Goal: Task Accomplishment & Management: Complete application form

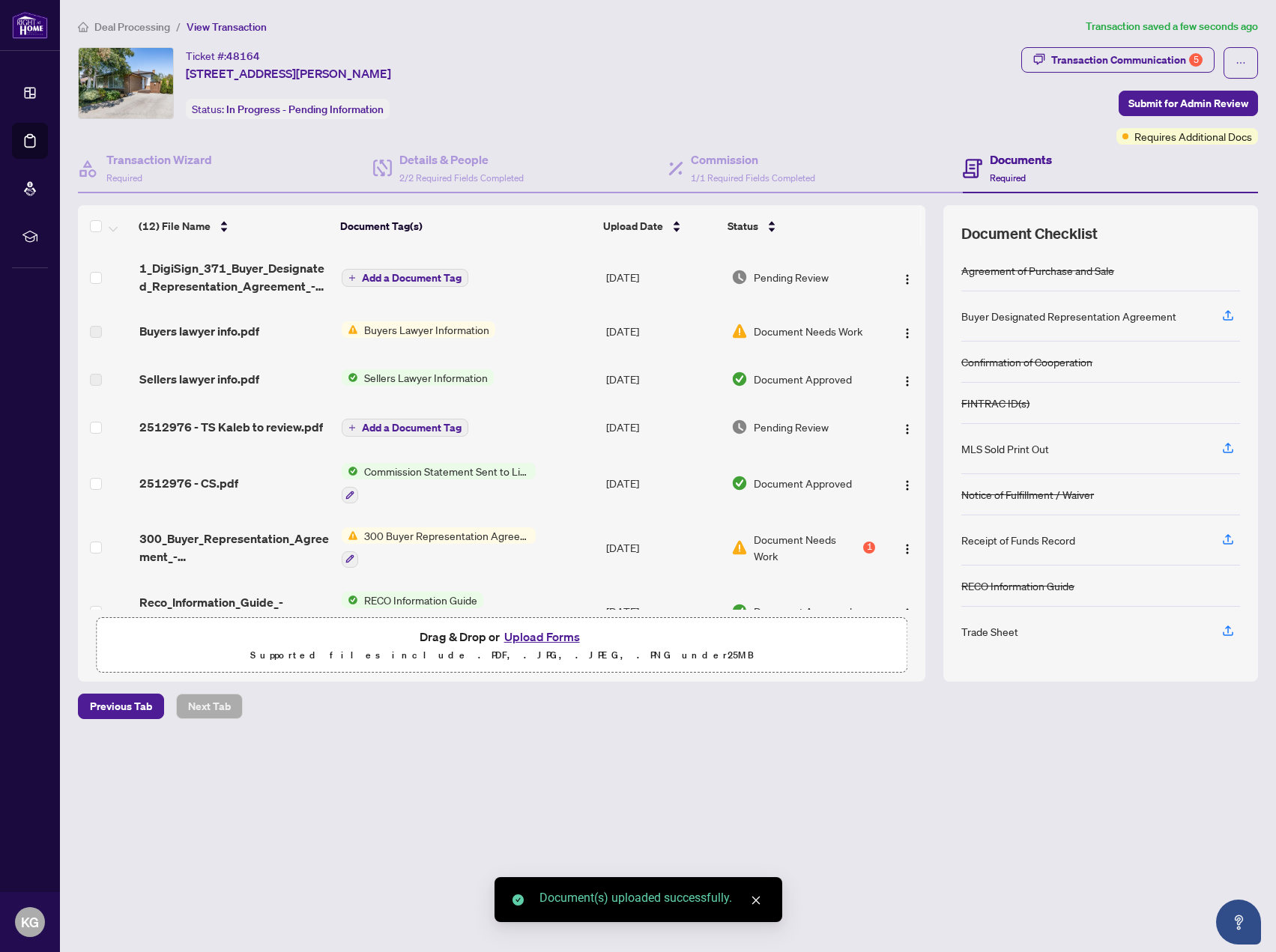
click at [395, 277] on span "Add a Document Tag" at bounding box center [411, 278] width 100 height 11
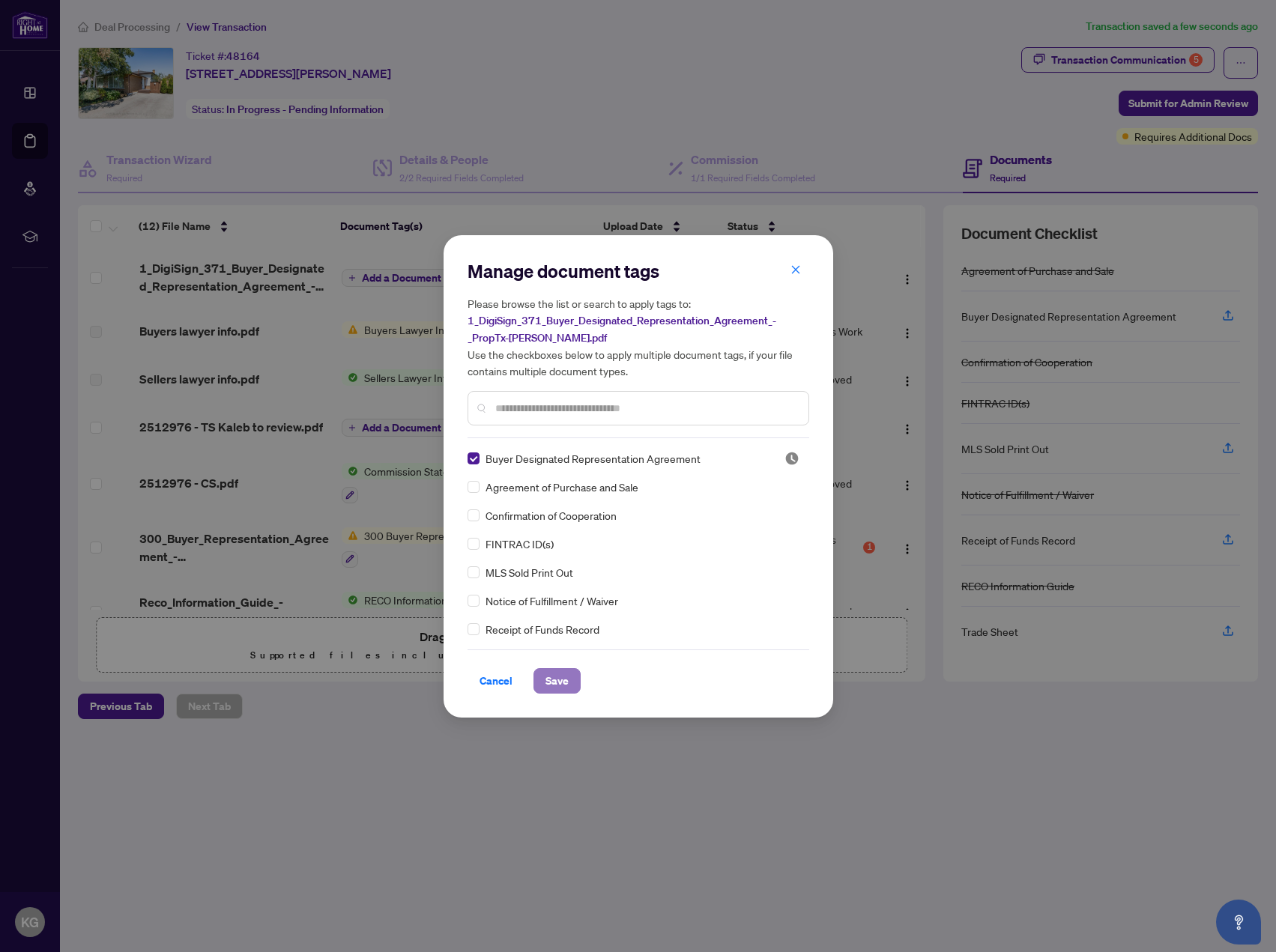
click at [539, 684] on button "Save" at bounding box center [556, 680] width 47 height 25
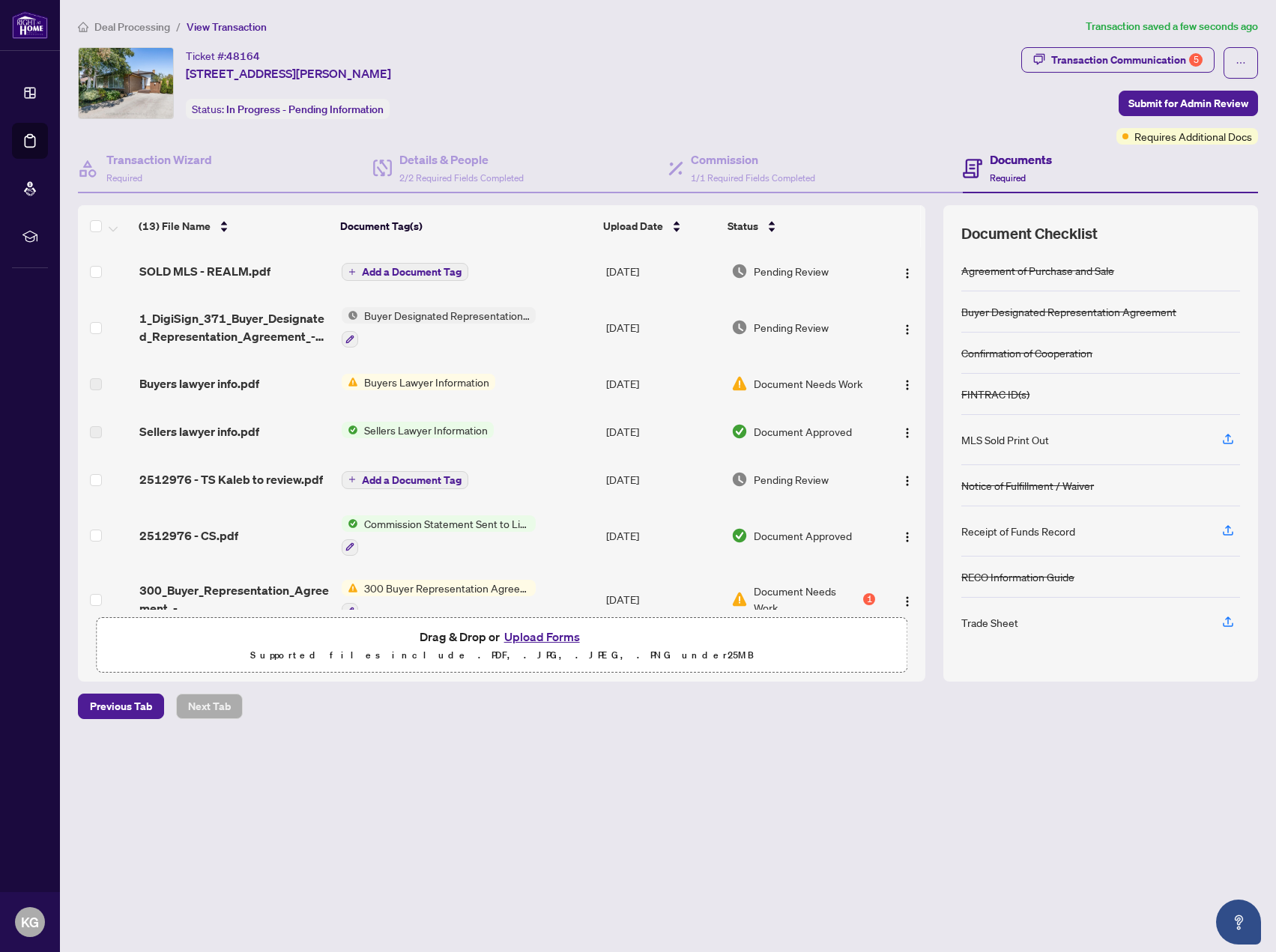
click at [403, 275] on span "Add a Document Tag" at bounding box center [411, 272] width 100 height 11
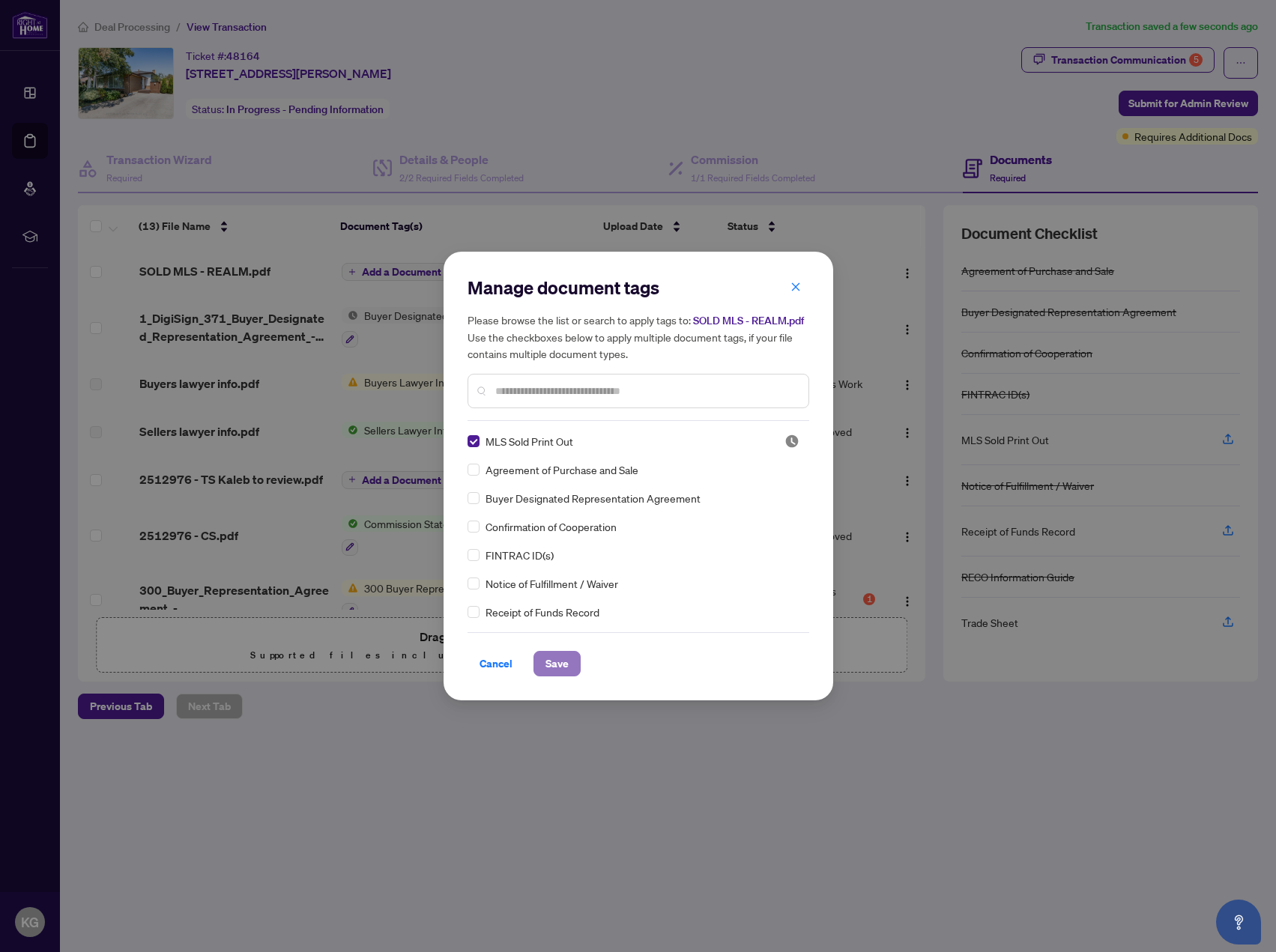
click at [562, 660] on span "Save" at bounding box center [557, 663] width 23 height 24
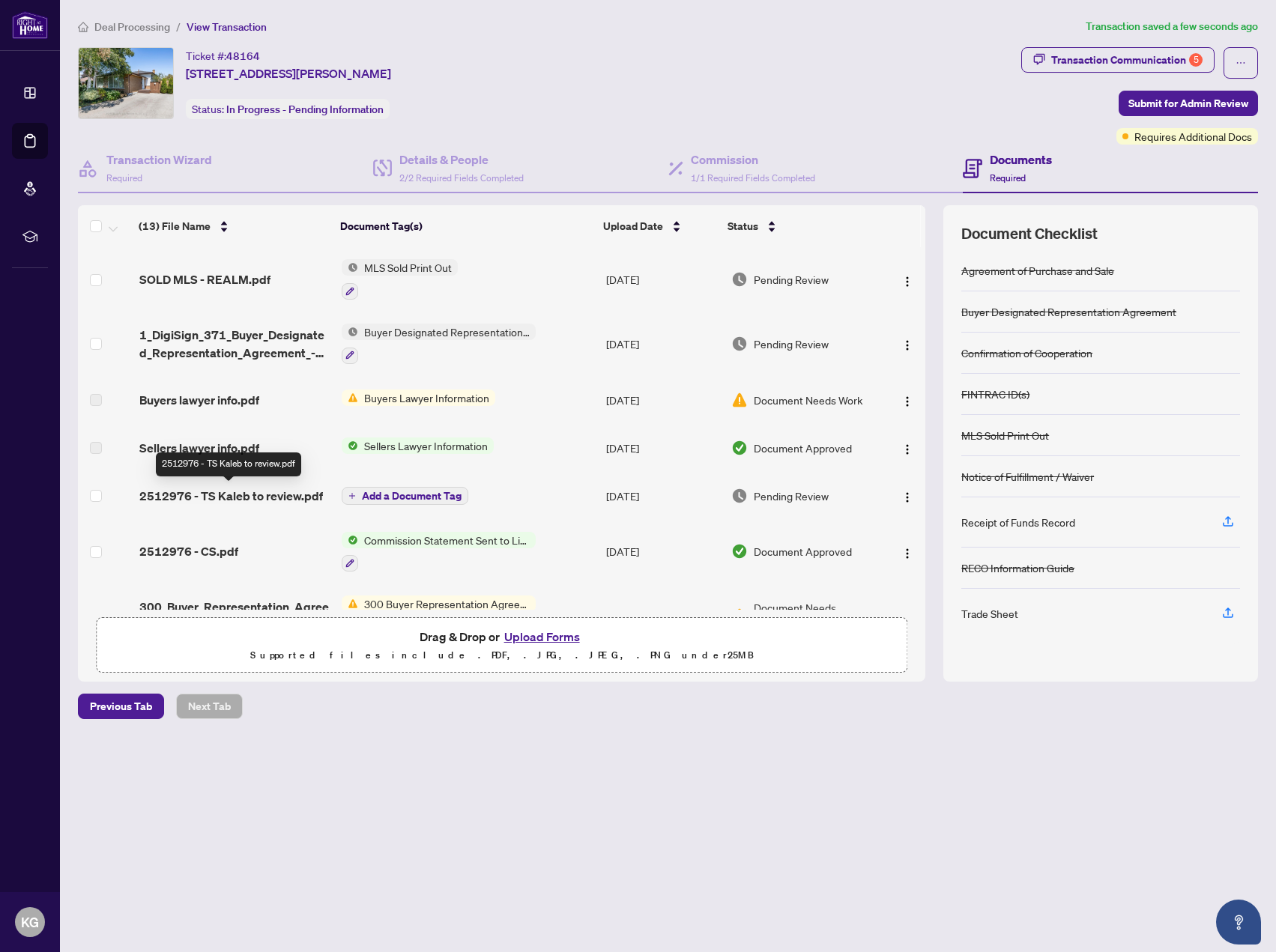
click at [268, 495] on span "2512976 - TS Kaleb to review.pdf" at bounding box center [231, 495] width 184 height 18
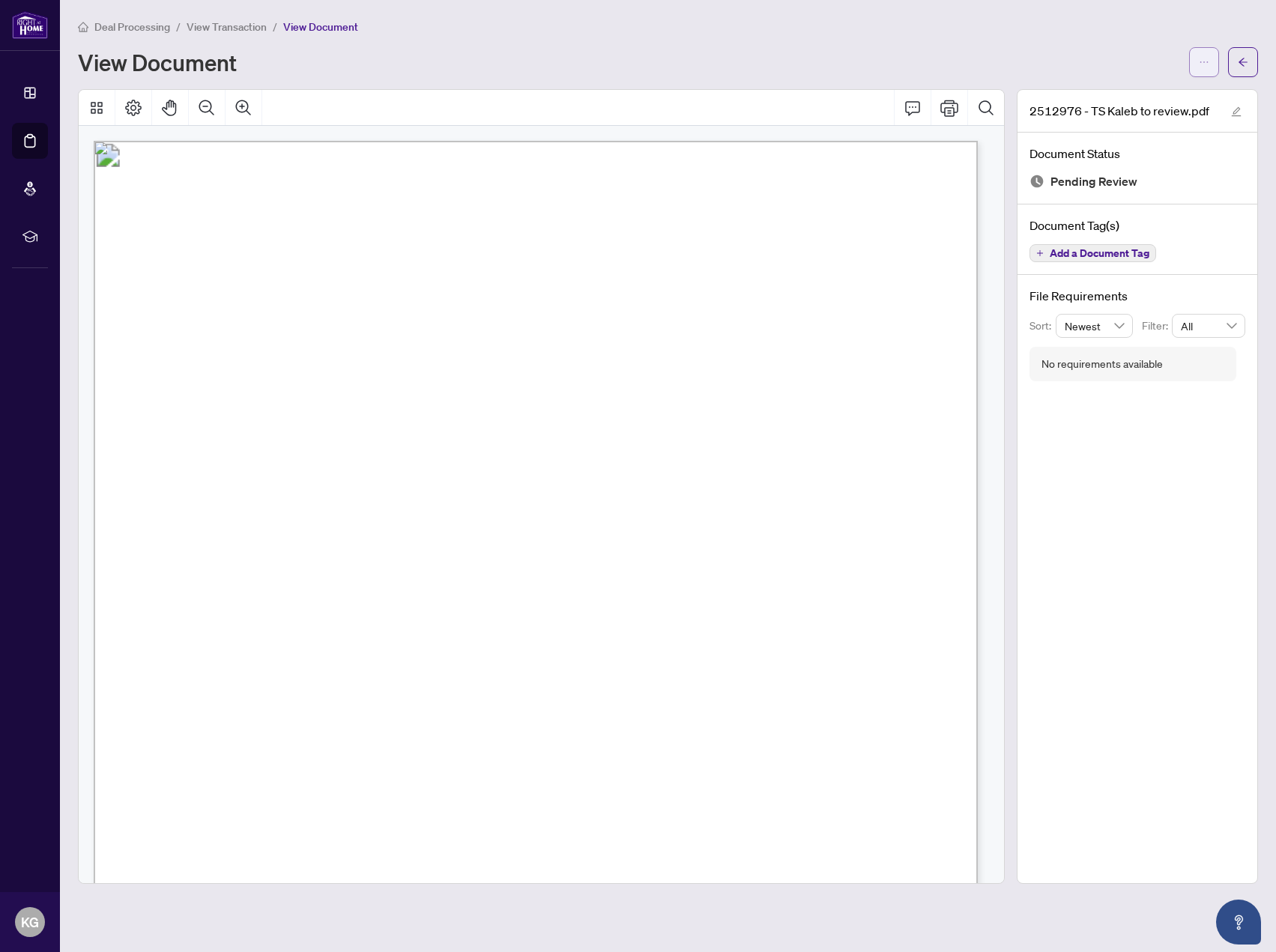
click at [1199, 61] on icon "ellipsis" at bounding box center [1204, 62] width 11 height 11
click at [1158, 93] on span "Download" at bounding box center [1150, 94] width 114 height 16
click at [1240, 62] on icon "arrow-left" at bounding box center [1243, 62] width 9 height 8
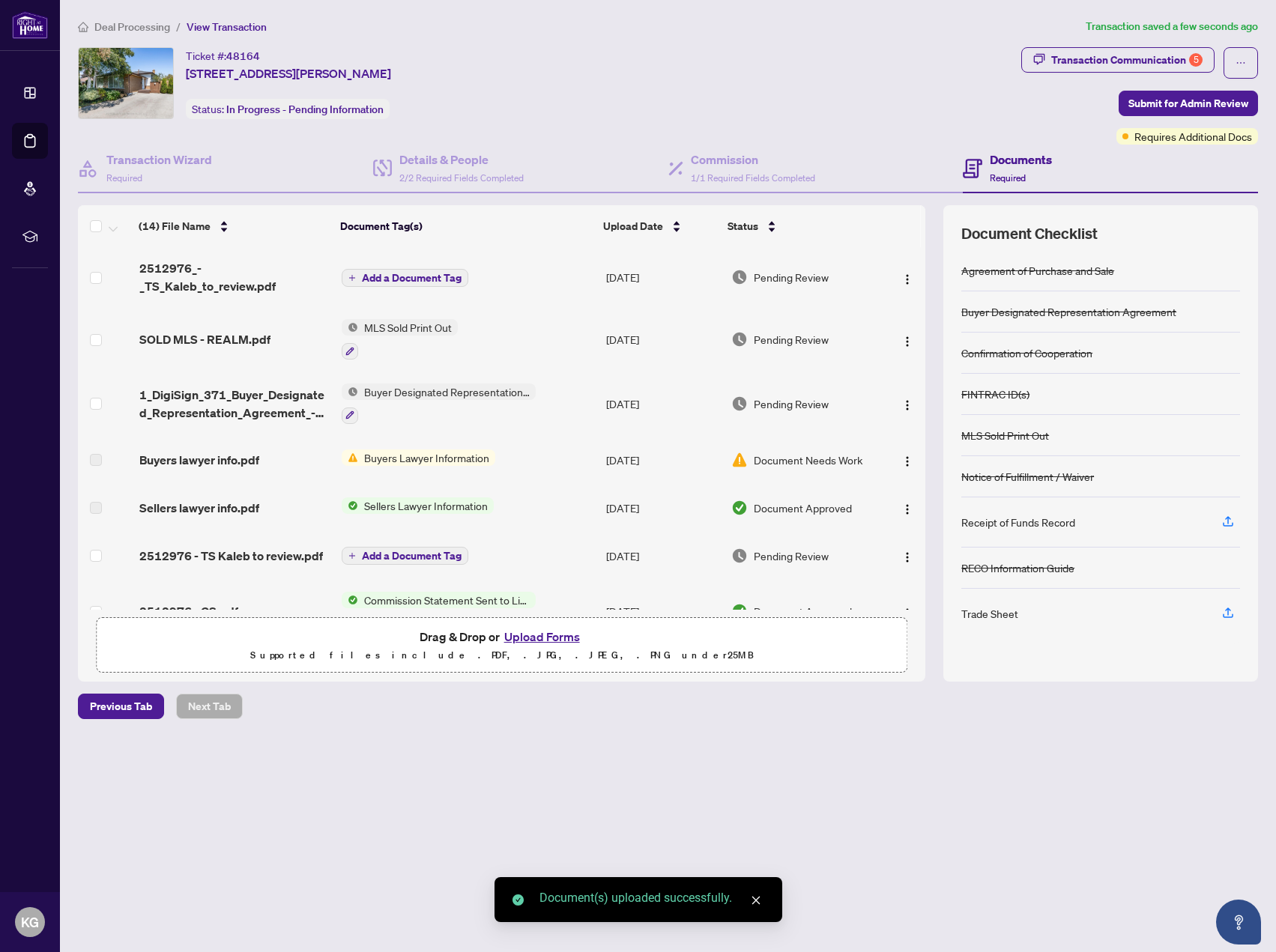
click at [434, 278] on span "Add a Document Tag" at bounding box center [411, 278] width 100 height 11
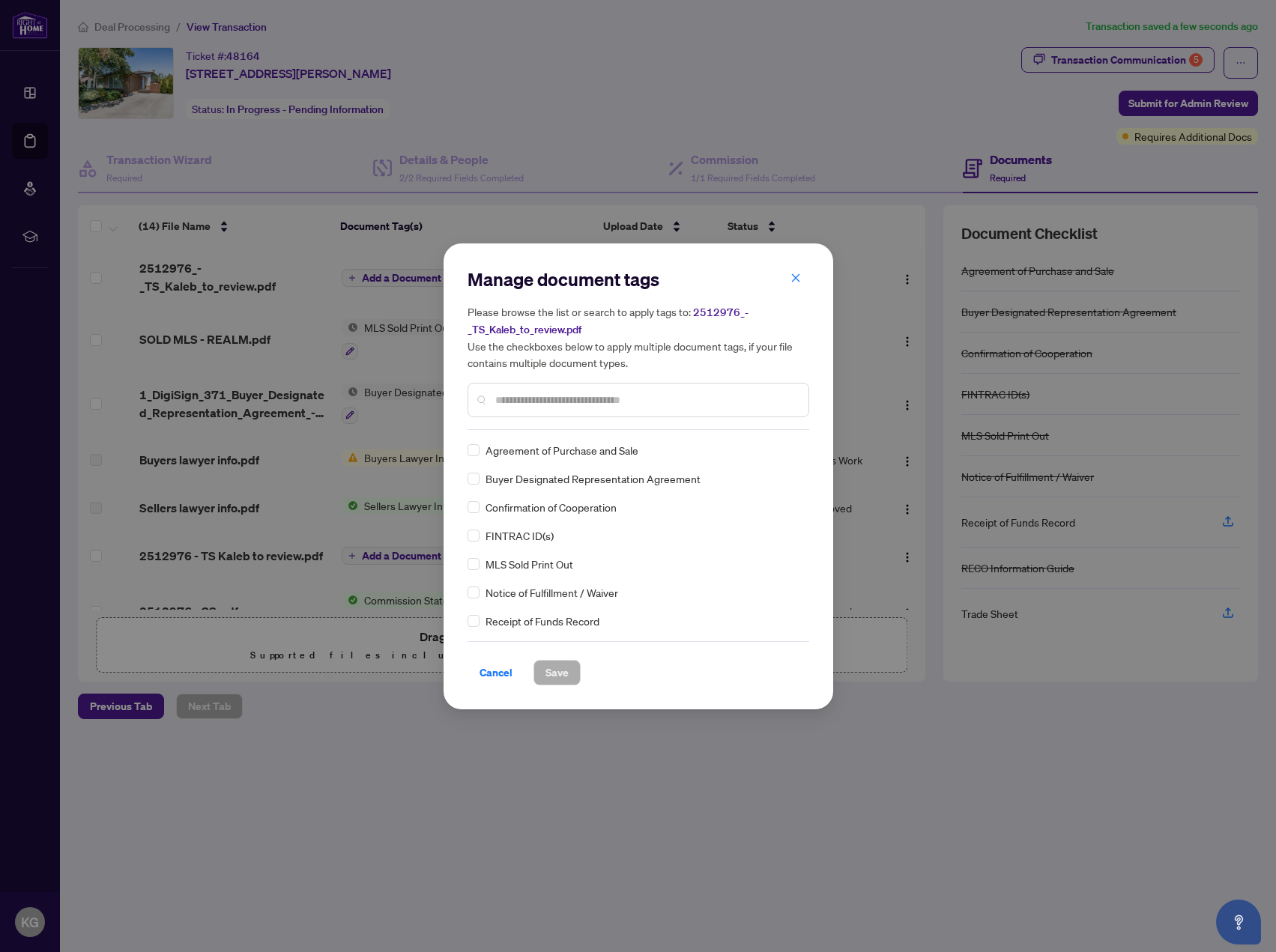
click at [630, 403] on input "text" at bounding box center [646, 400] width 301 height 16
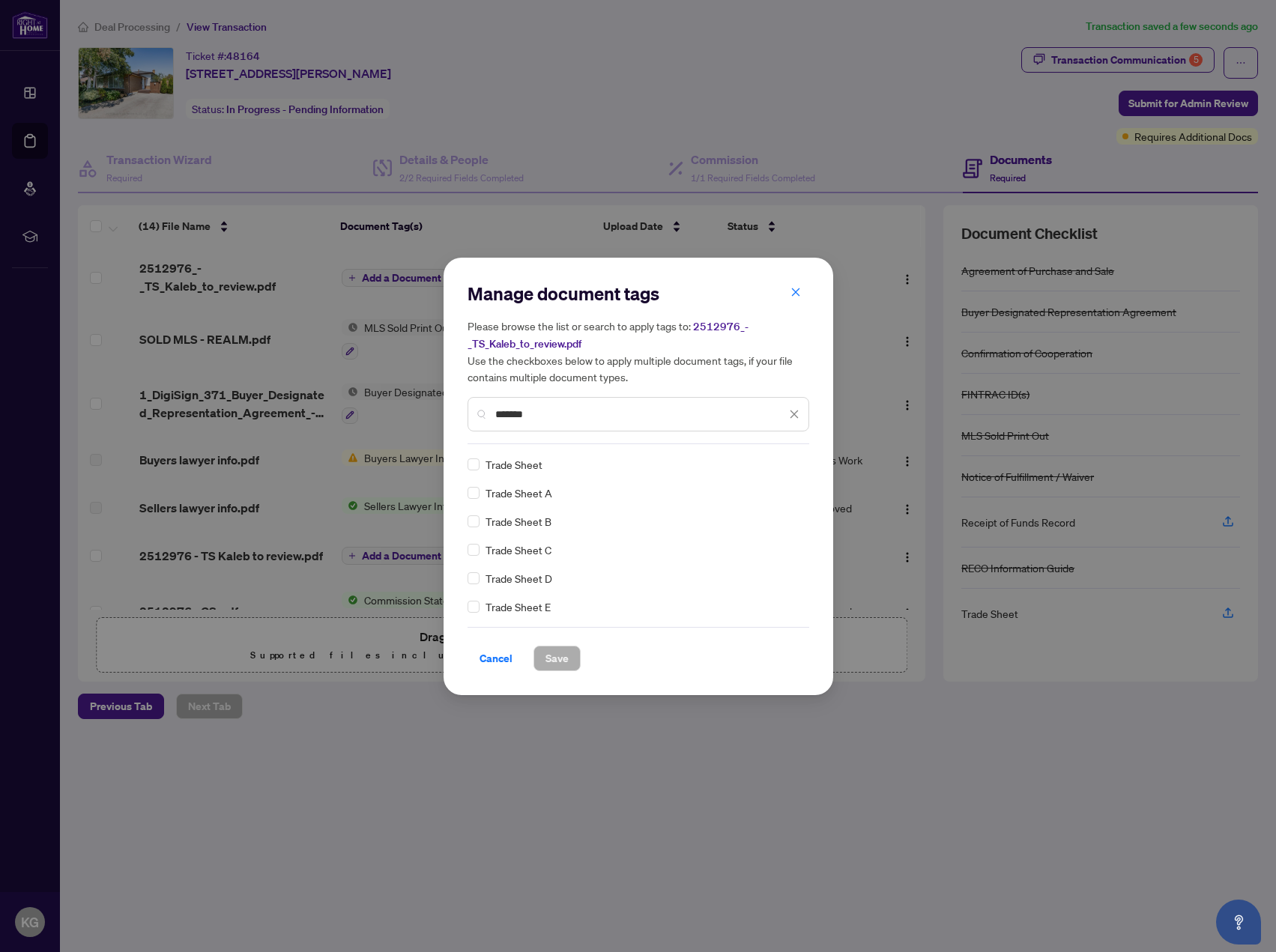
type input "*******"
click at [554, 654] on span "Save" at bounding box center [557, 658] width 23 height 24
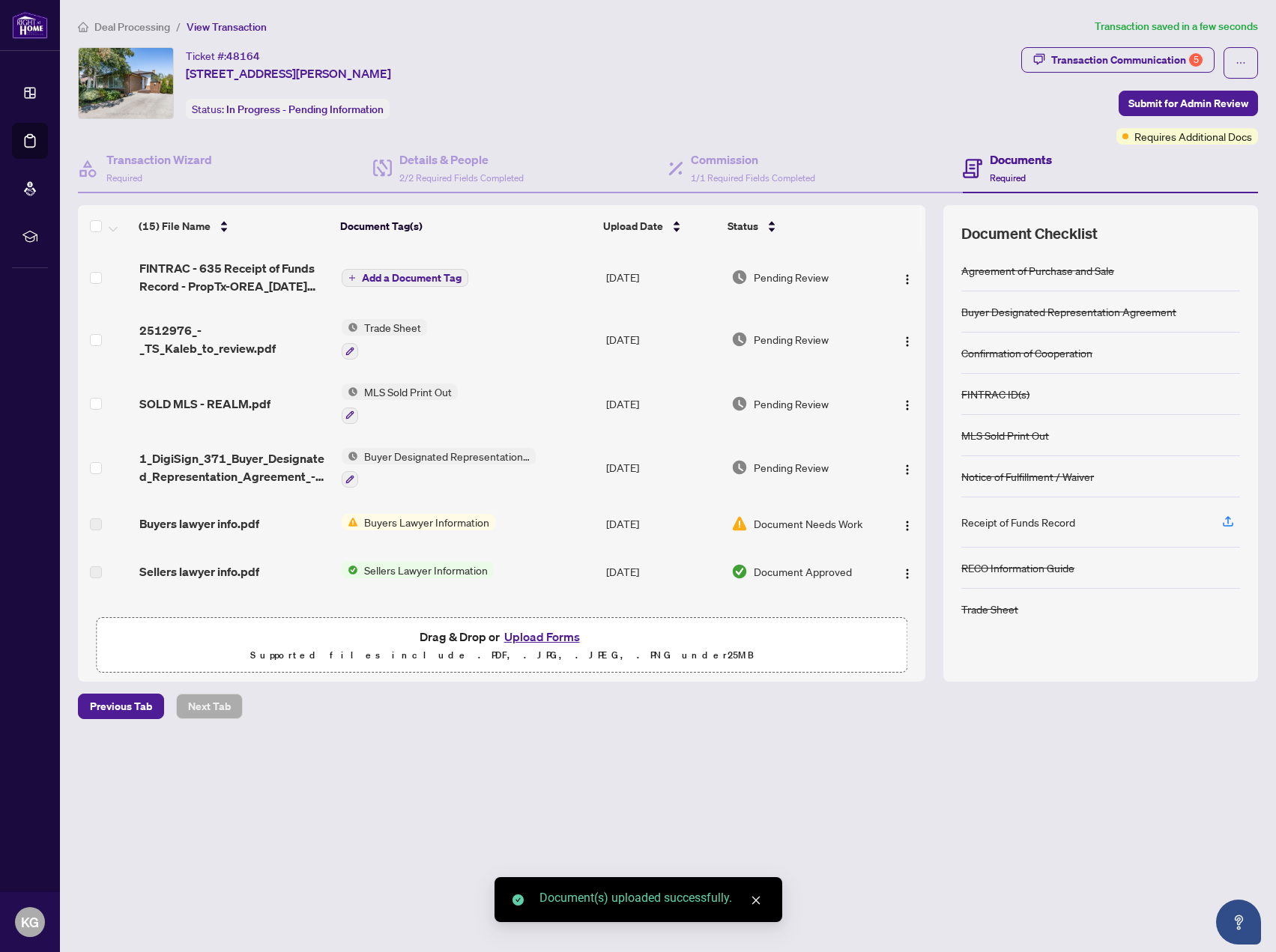
click at [441, 276] on span "Add a Document Tag" at bounding box center [411, 278] width 100 height 11
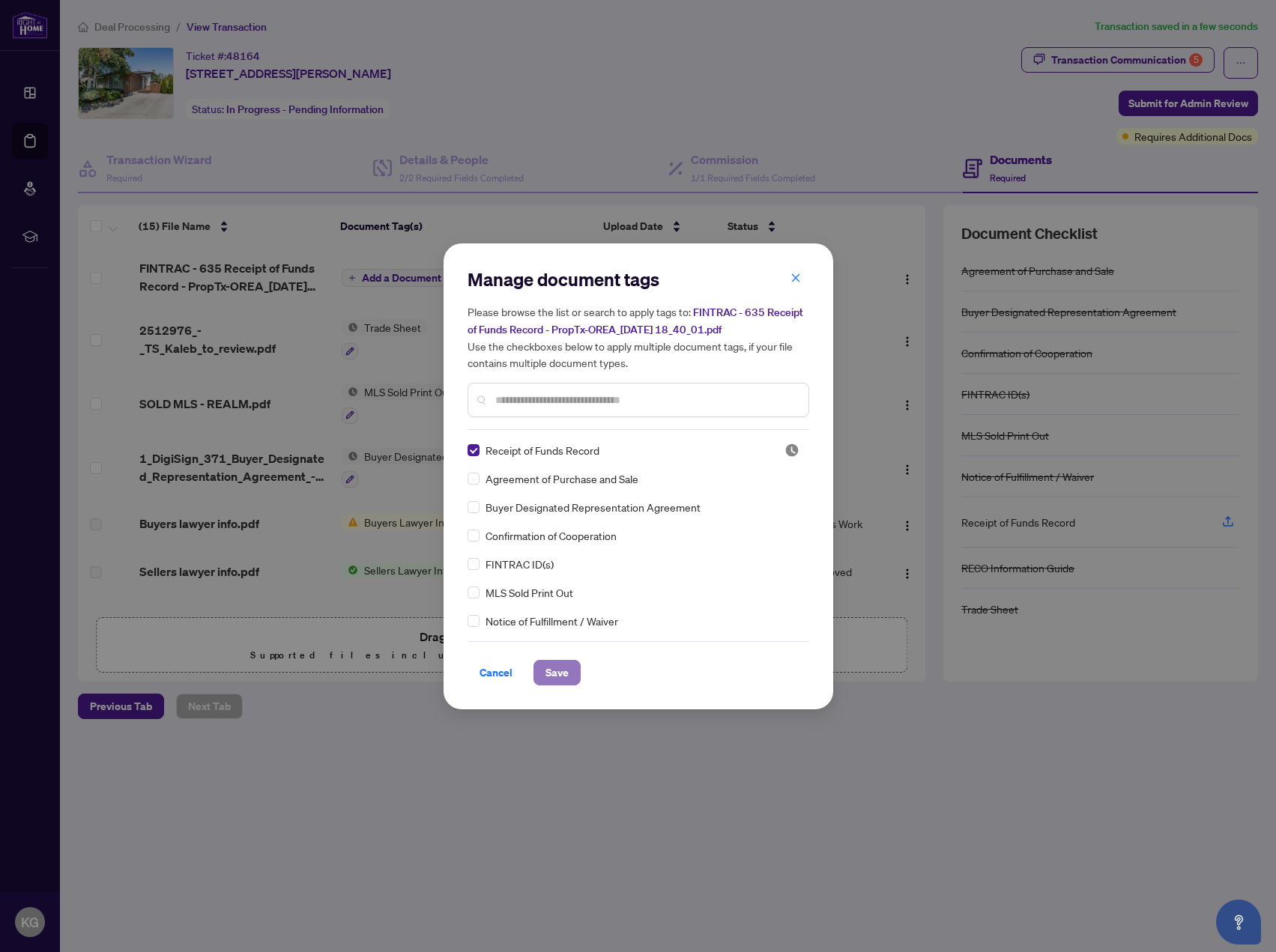
click at [554, 676] on span "Save" at bounding box center [557, 672] width 23 height 24
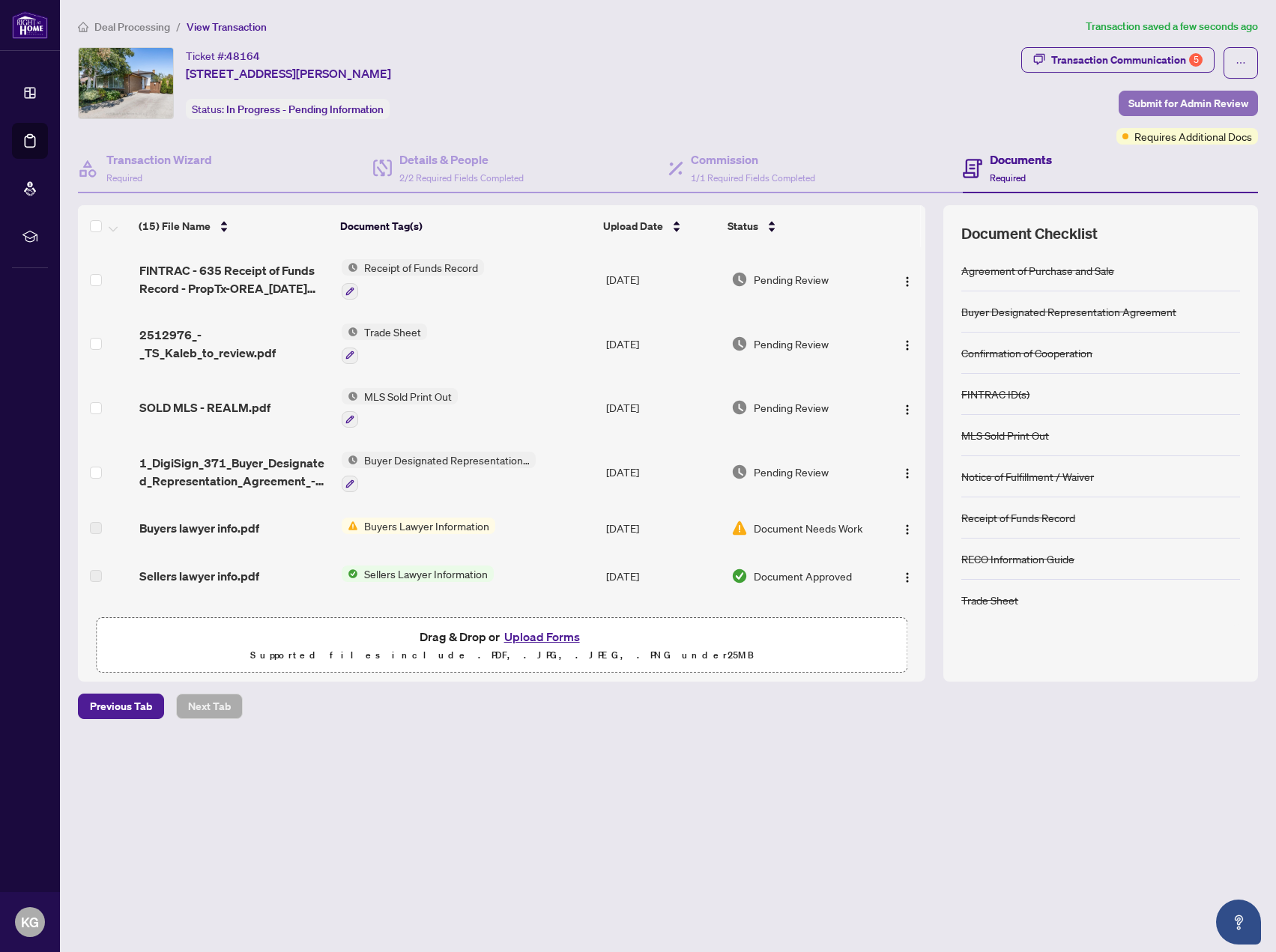
click at [1177, 100] on span "Submit for Admin Review" at bounding box center [1187, 103] width 120 height 24
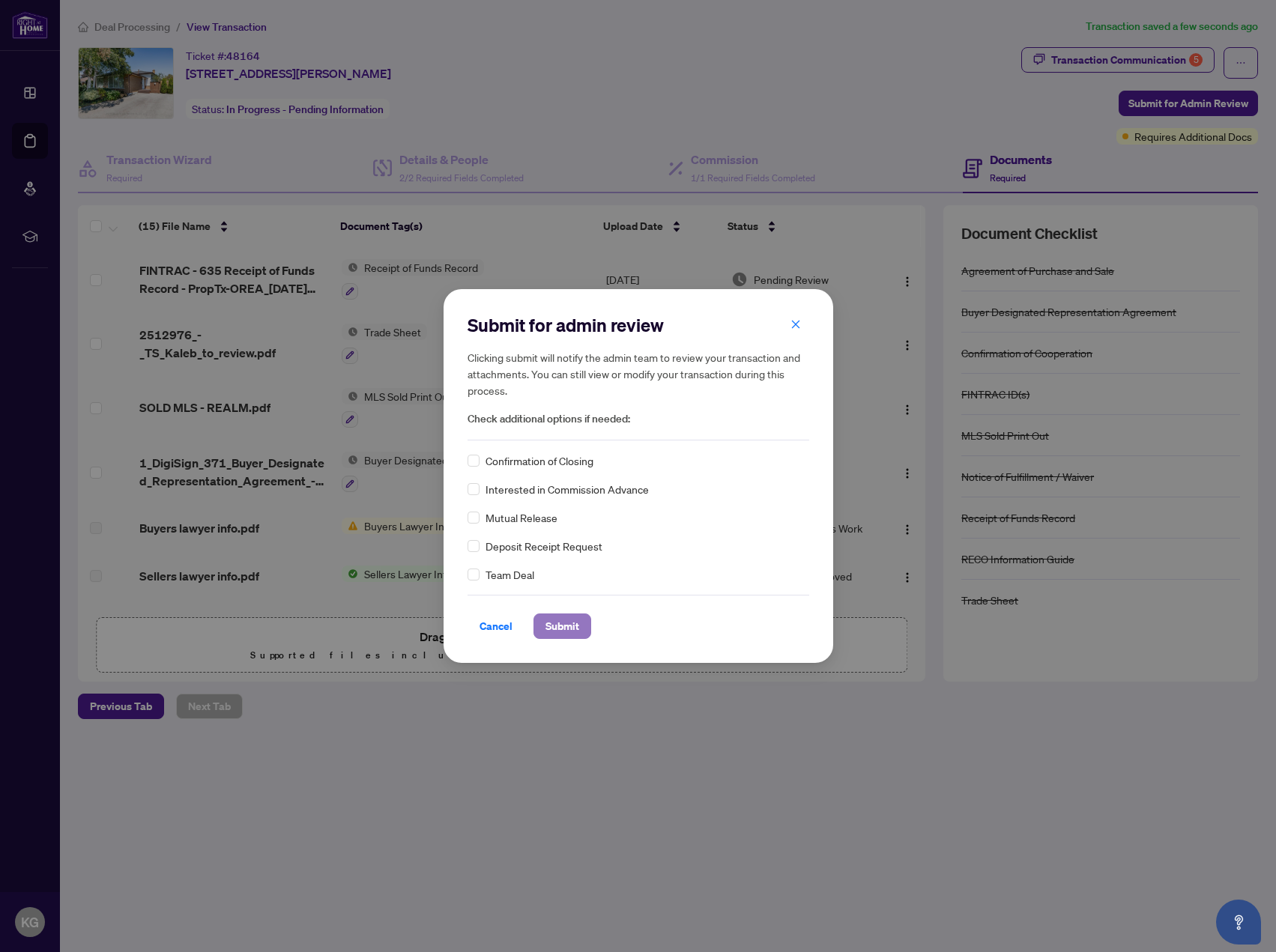
click at [578, 627] on span "Submit" at bounding box center [562, 626] width 34 height 24
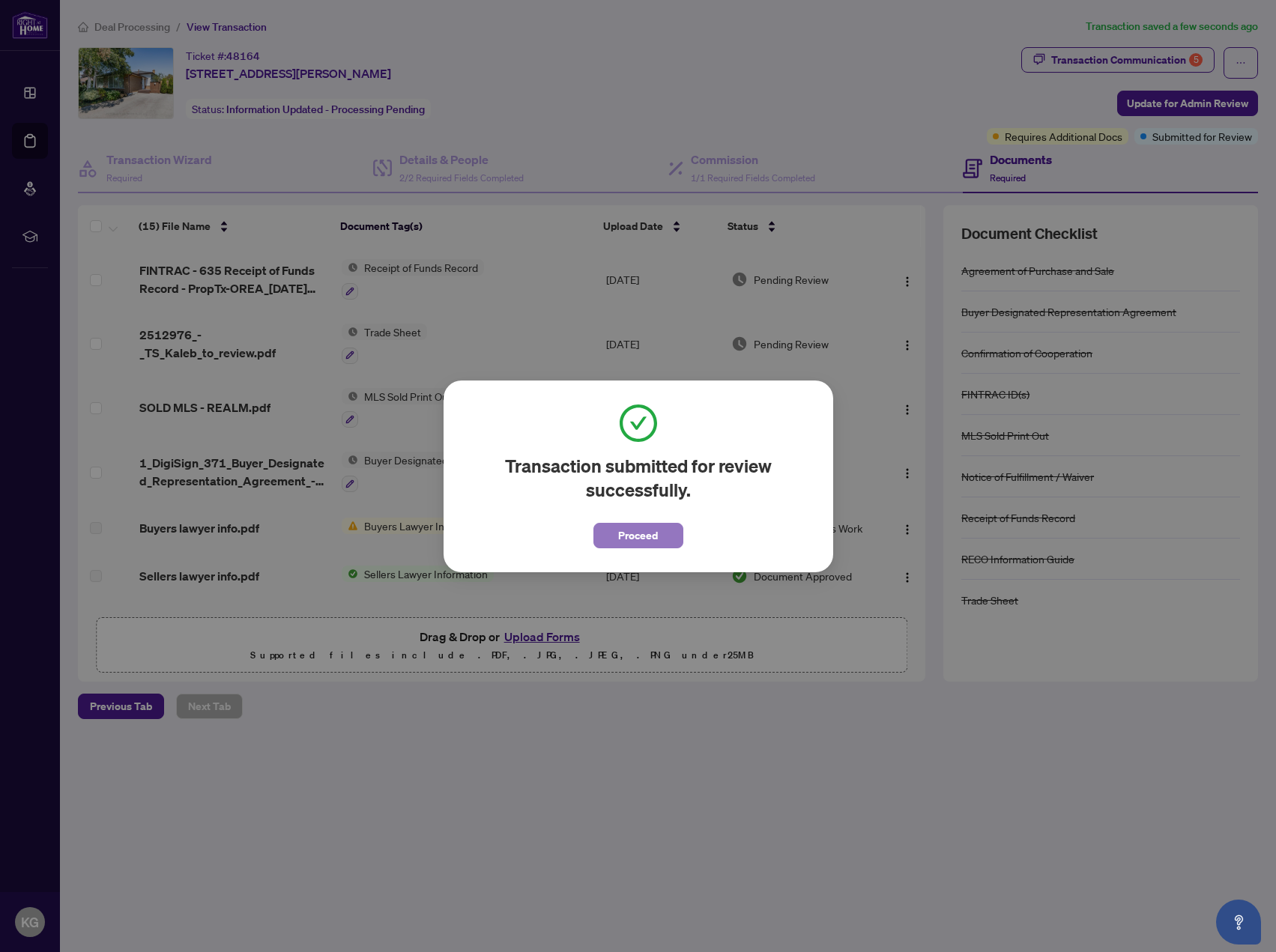
click at [659, 532] on button "Proceed" at bounding box center [638, 535] width 90 height 25
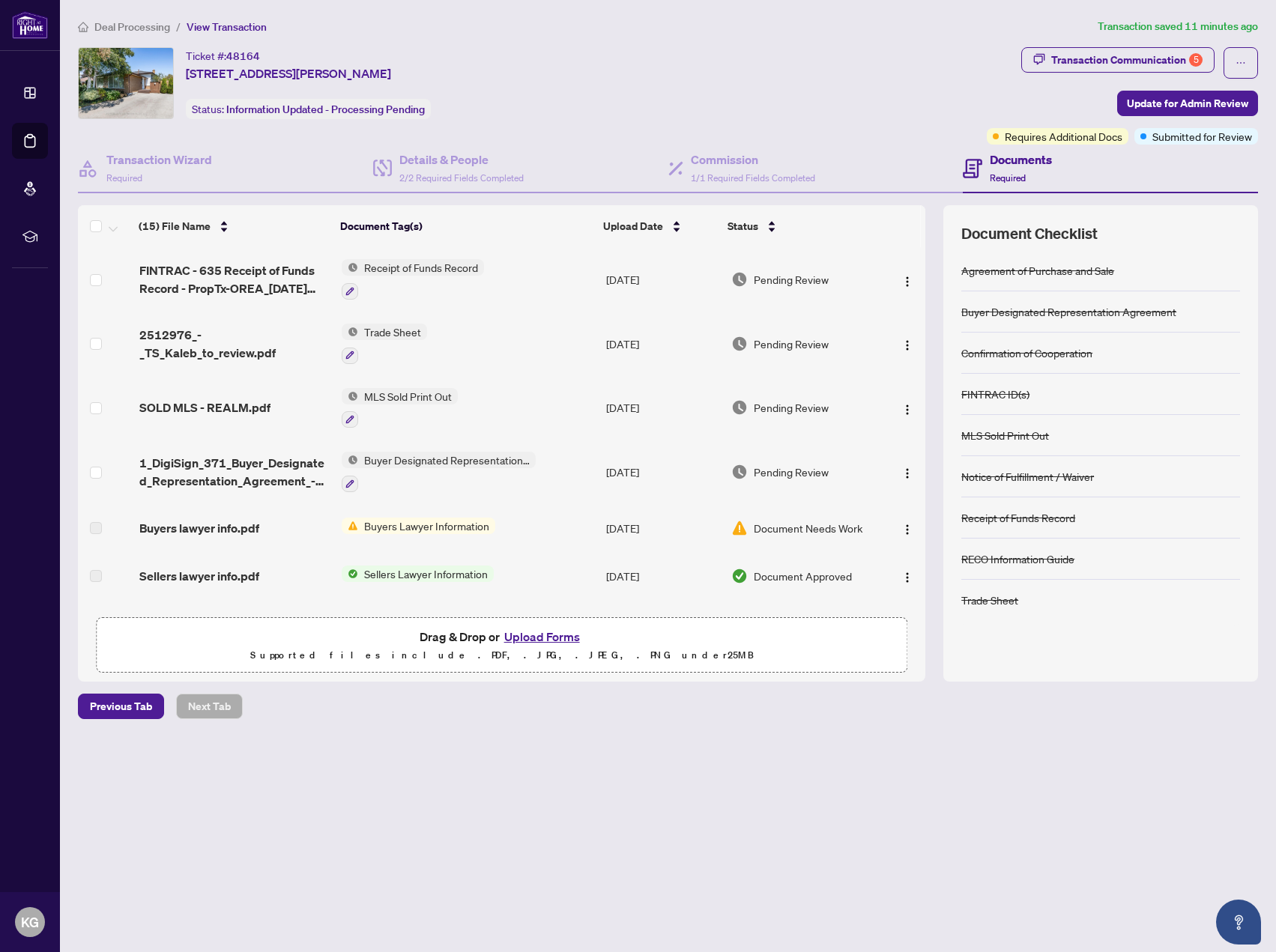
click at [805, 864] on main "Deal Processing / View Transaction Transaction saved 11 minutes ago Ticket #: 4…" at bounding box center [668, 476] width 1216 height 952
click at [1221, 114] on div "Transaction Communication 5 Update for Admin Review Requires Additional Docs Su…" at bounding box center [1122, 96] width 271 height 97
click at [1218, 103] on span "Update for Admin Review" at bounding box center [1187, 103] width 121 height 24
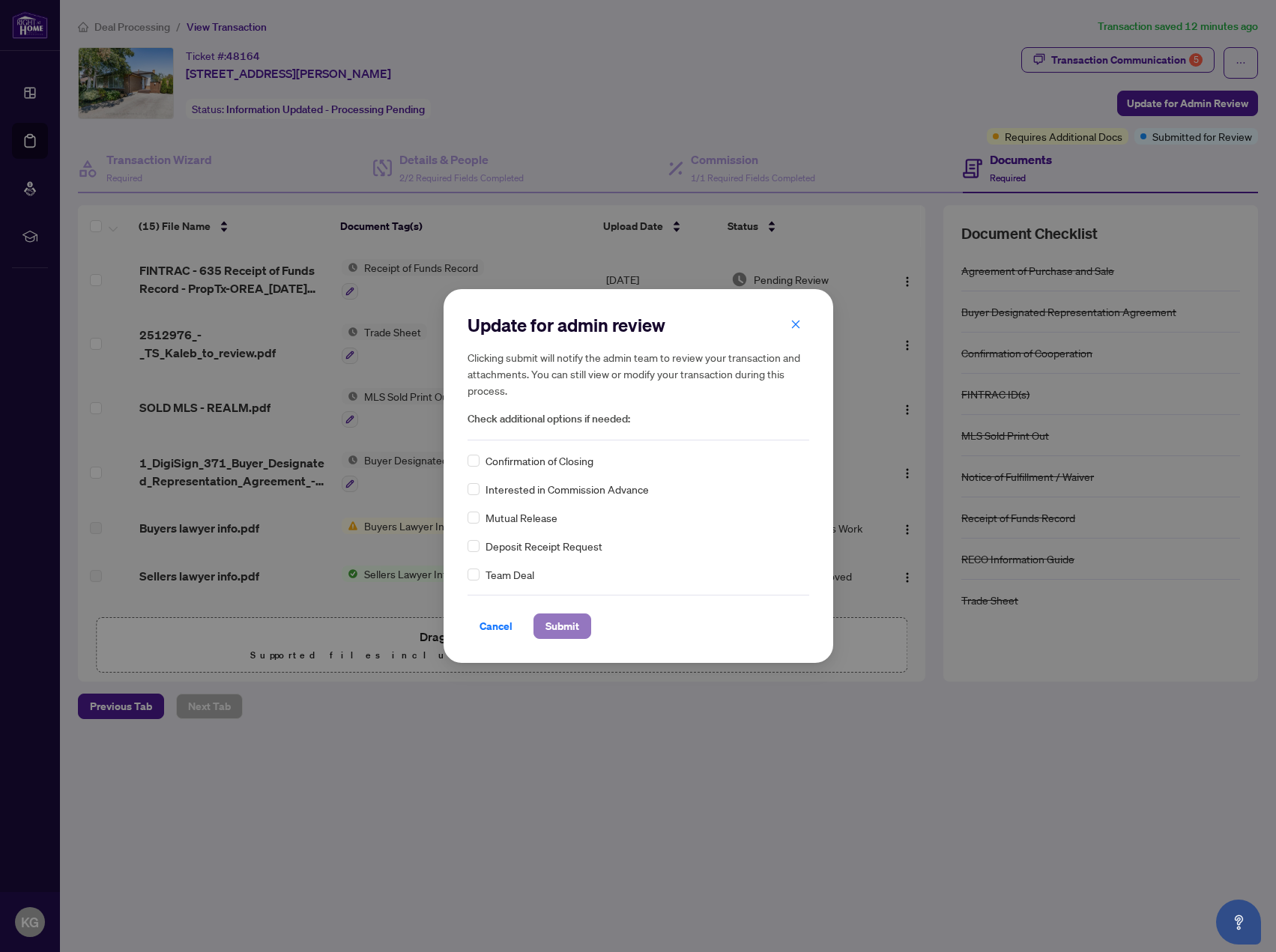
click at [569, 620] on span "Submit" at bounding box center [562, 626] width 34 height 24
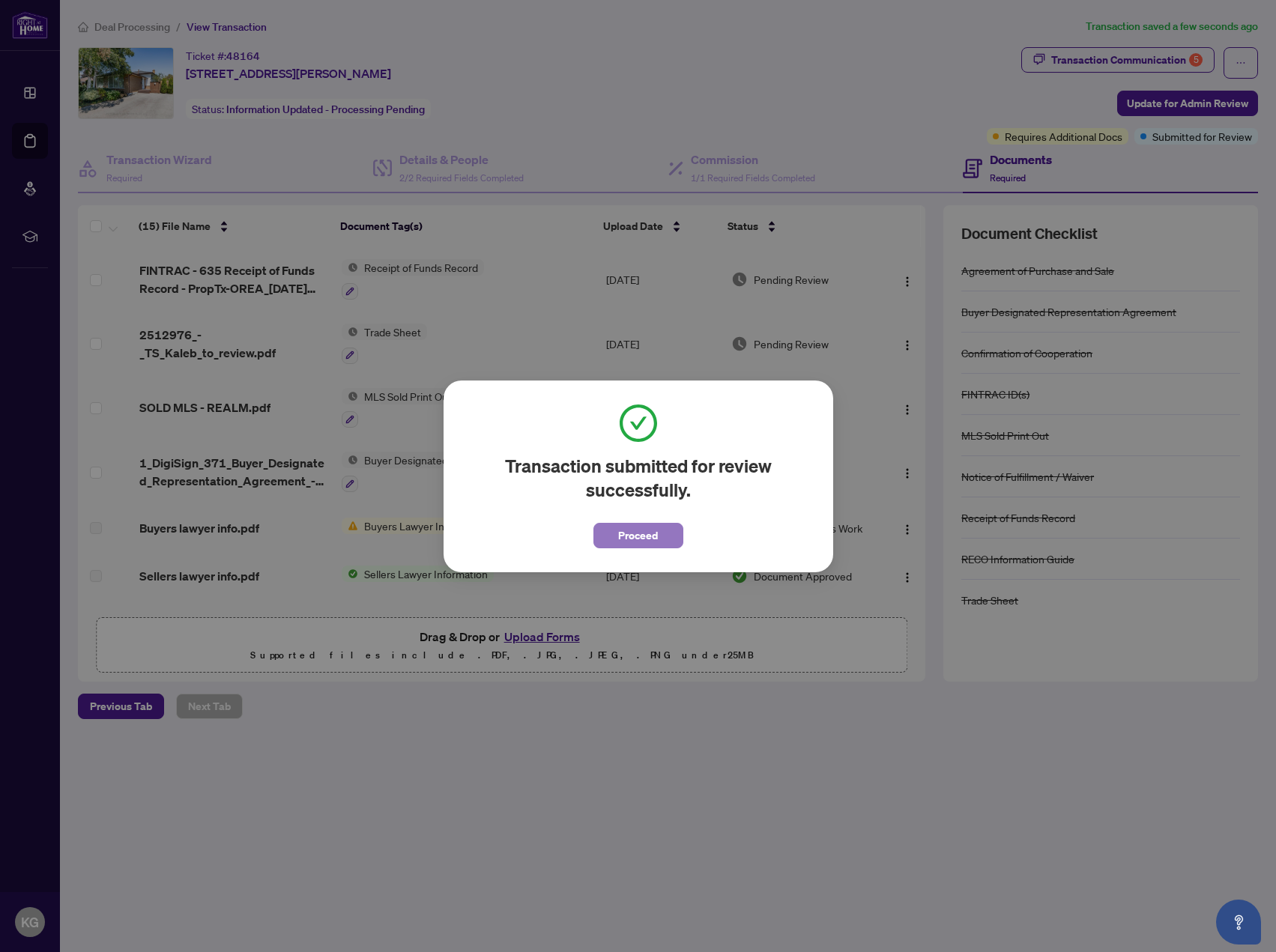
click at [625, 539] on span "Proceed" at bounding box center [637, 535] width 39 height 24
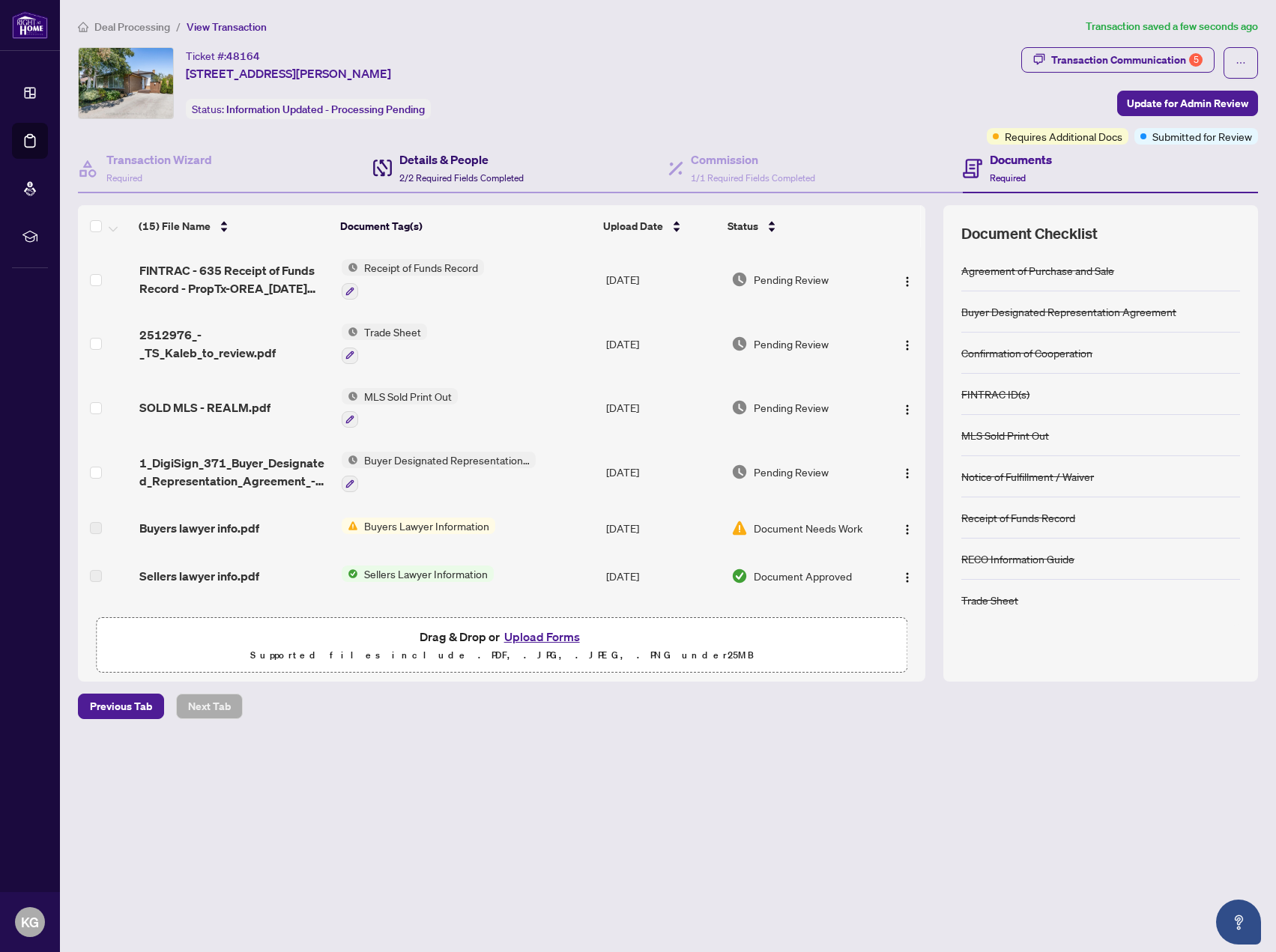
click at [446, 154] on h4 "Details & People" at bounding box center [461, 159] width 124 height 18
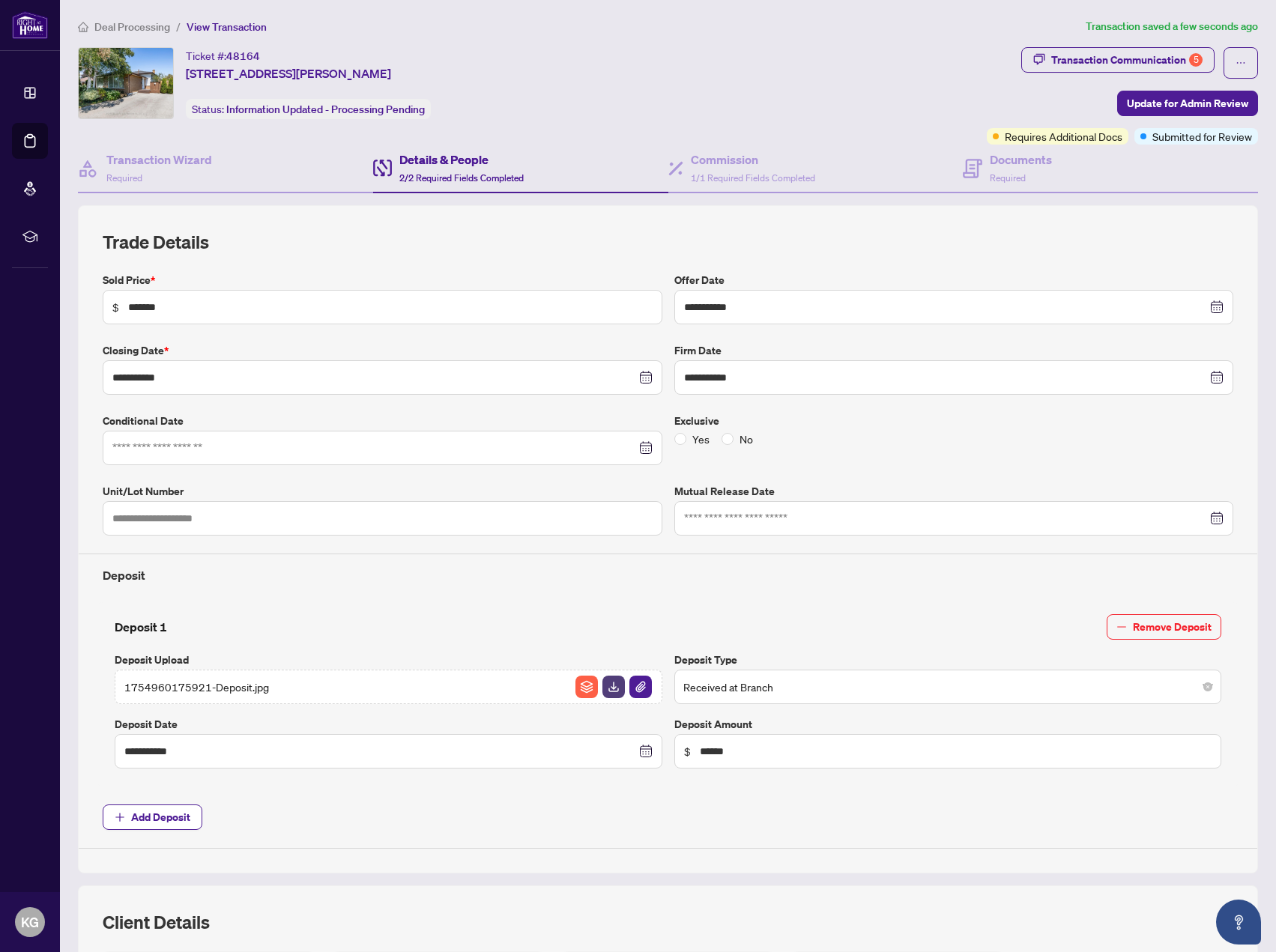
click at [128, 26] on span "Deal Processing" at bounding box center [132, 26] width 76 height 13
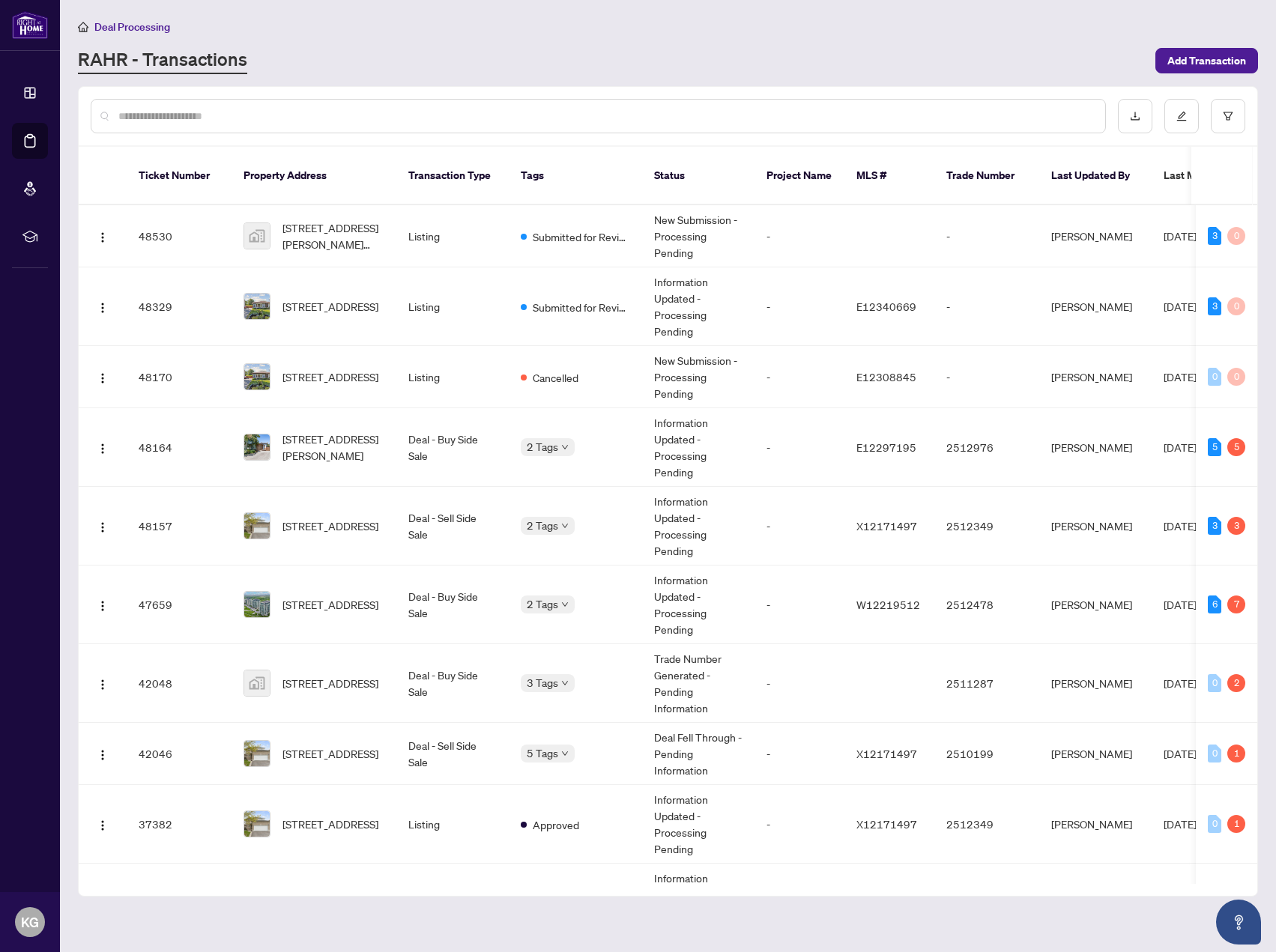
click at [910, 68] on div "RAHR - Transactions" at bounding box center [612, 60] width 1068 height 27
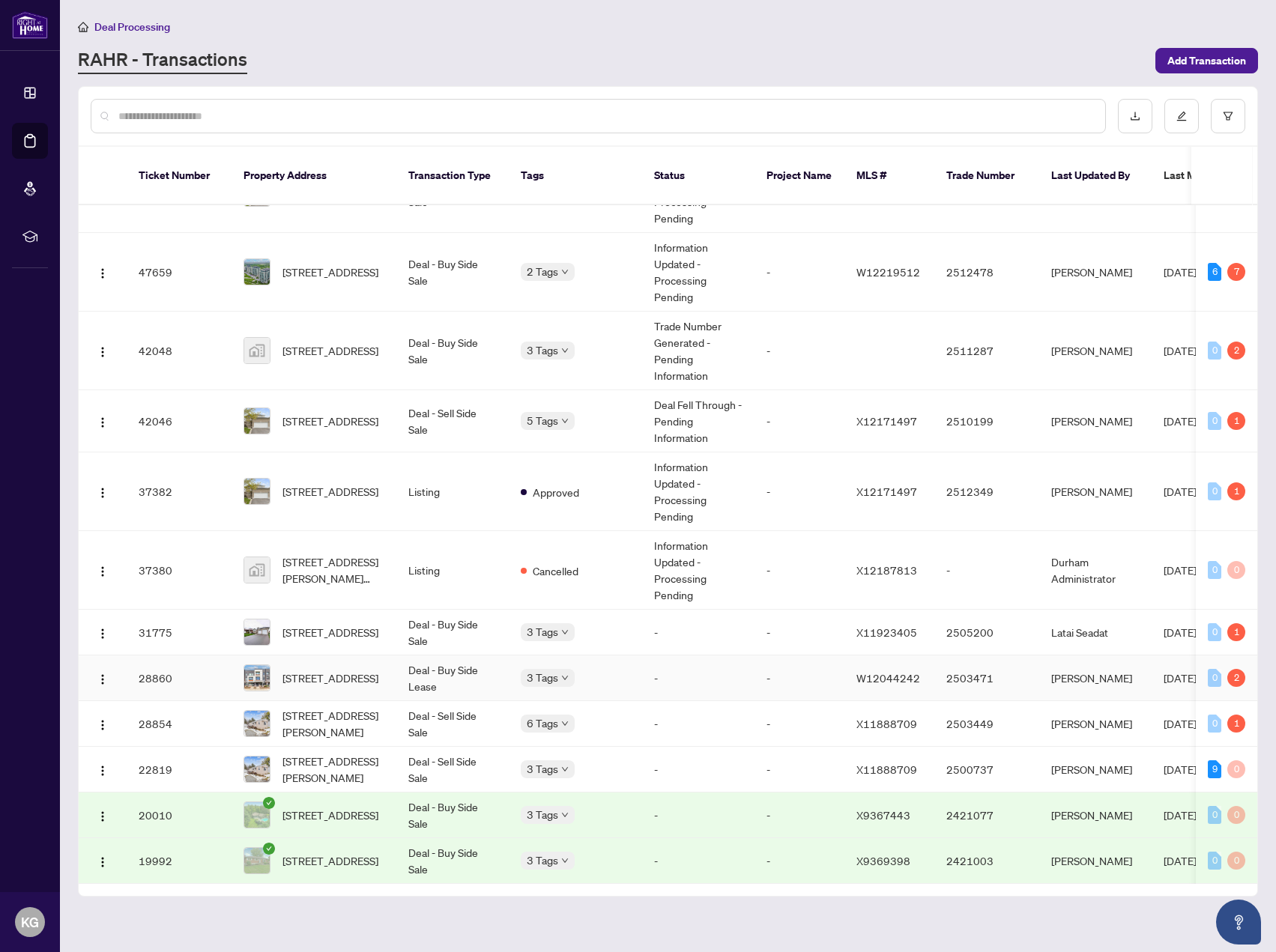
click at [846, 660] on td "W12044242" at bounding box center [889, 678] width 90 height 46
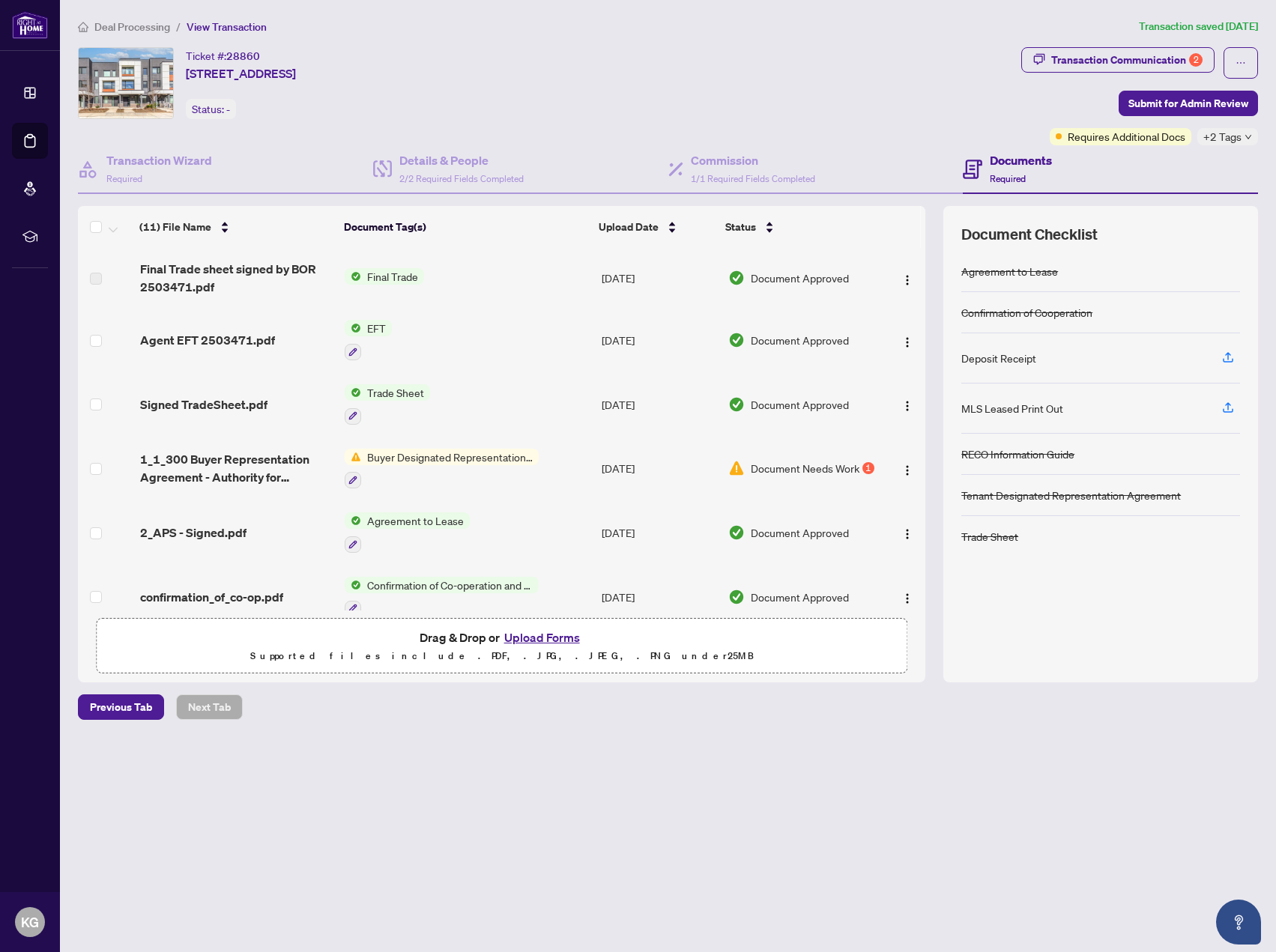
click at [378, 323] on span "EFT" at bounding box center [376, 328] width 31 height 16
click at [371, 400] on span "EFT" at bounding box center [367, 402] width 165 height 16
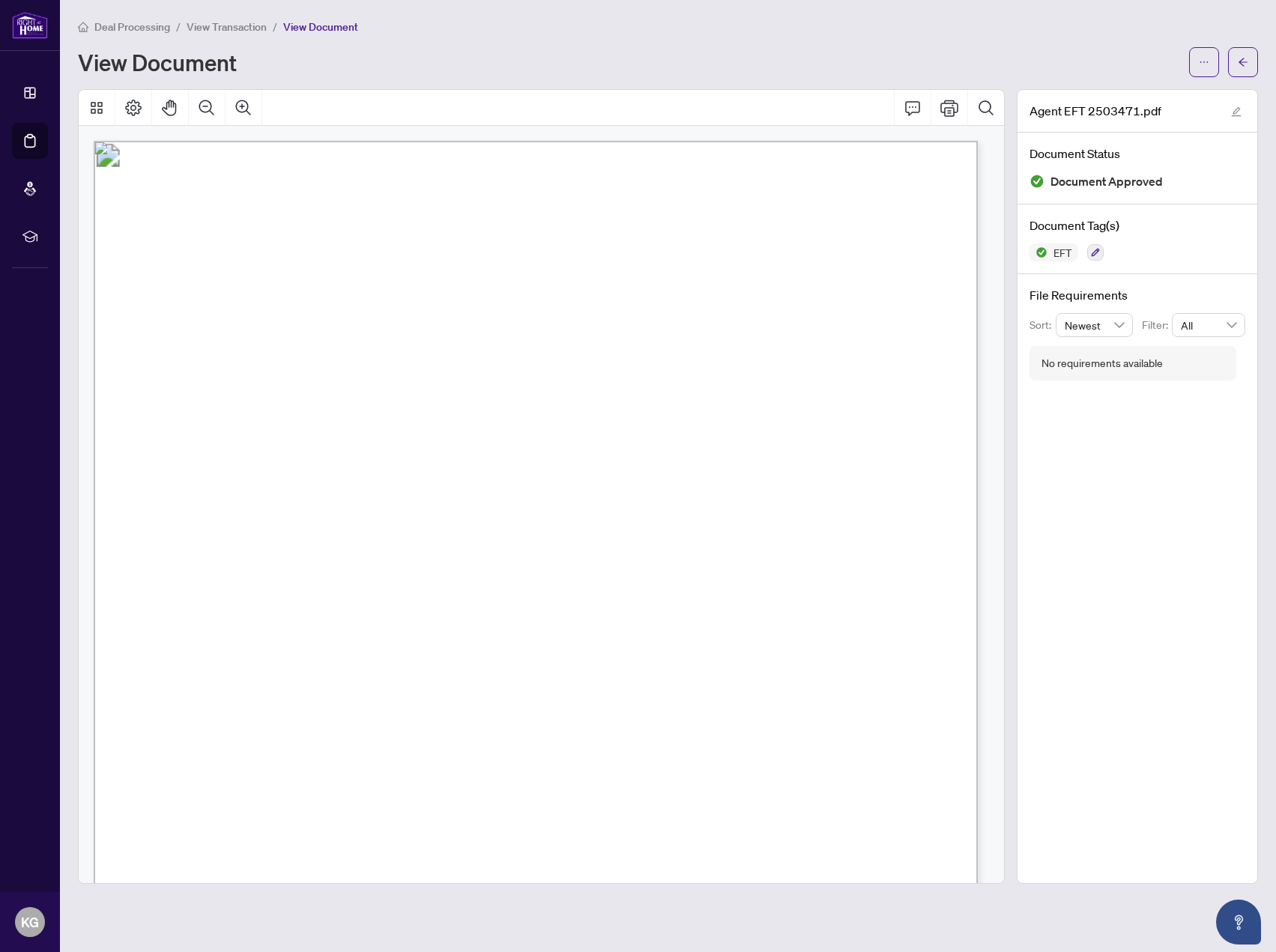
click at [889, 99] on div at bounding box center [541, 108] width 925 height 36
click at [912, 32] on div "Deal Processing / View Transaction / View Document" at bounding box center [667, 26] width 1180 height 17
click at [123, 23] on span "Deal Processing" at bounding box center [132, 26] width 76 height 13
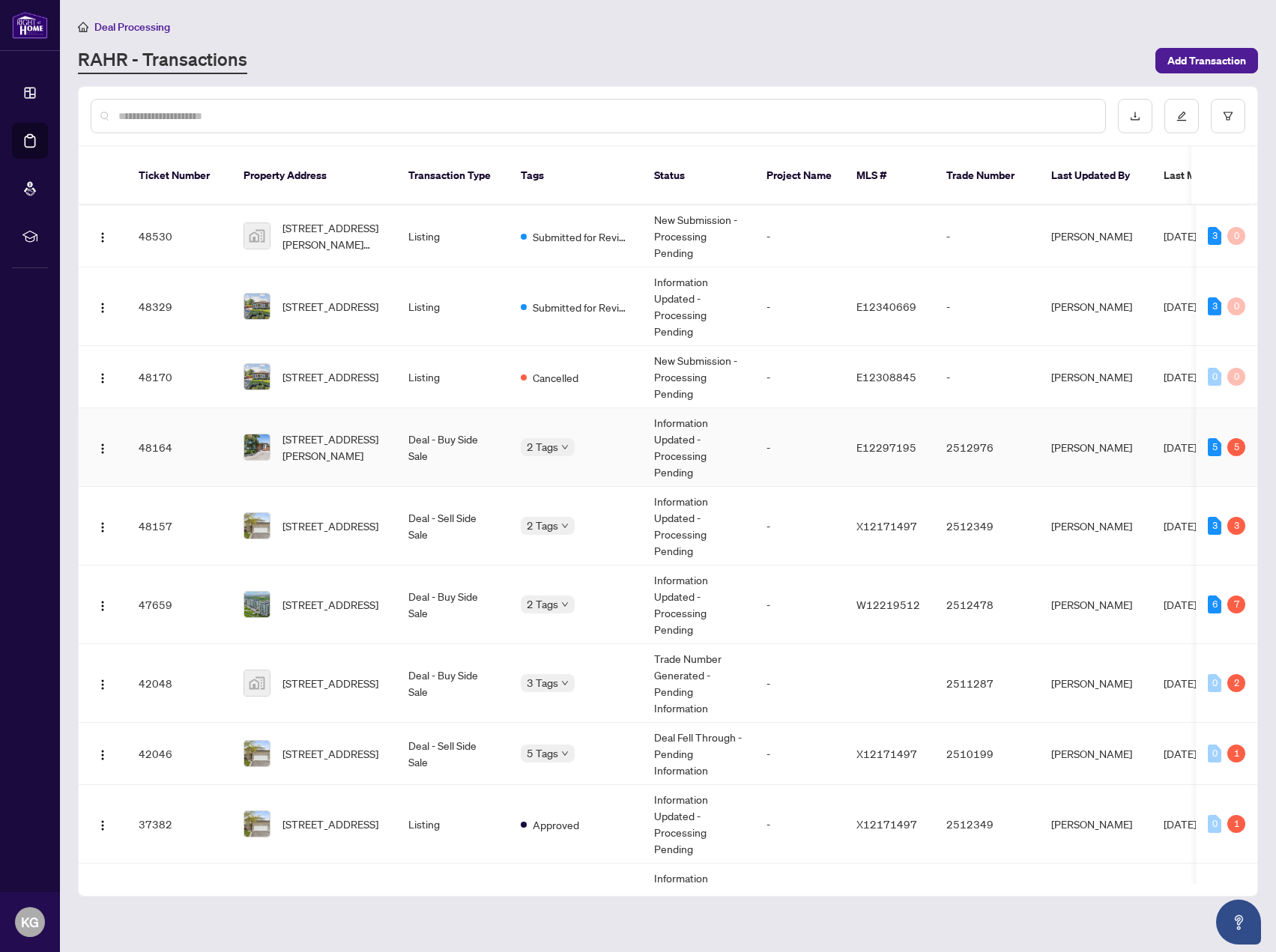
click at [783, 416] on td "-" at bounding box center [799, 447] width 90 height 79
